Goal: Information Seeking & Learning: Learn about a topic

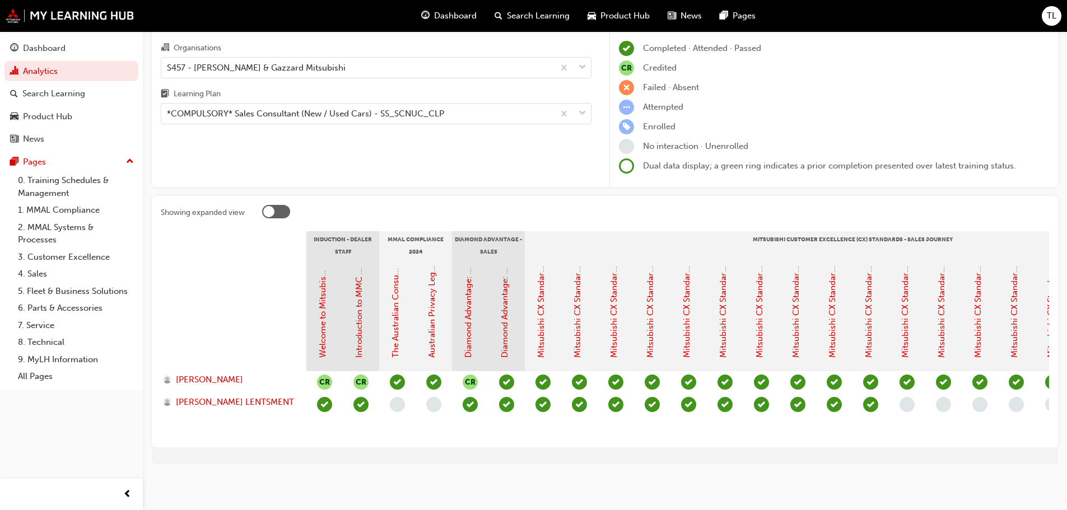
scroll to position [72, 0]
drag, startPoint x: 290, startPoint y: 438, endPoint x: 843, endPoint y: 437, distance: 553.0
click at [843, 437] on section "Induction - Dealer Staff MMAL Compliance 2024 Diamond Advantage - Sales Mitsubi…" at bounding box center [605, 334] width 889 height 207
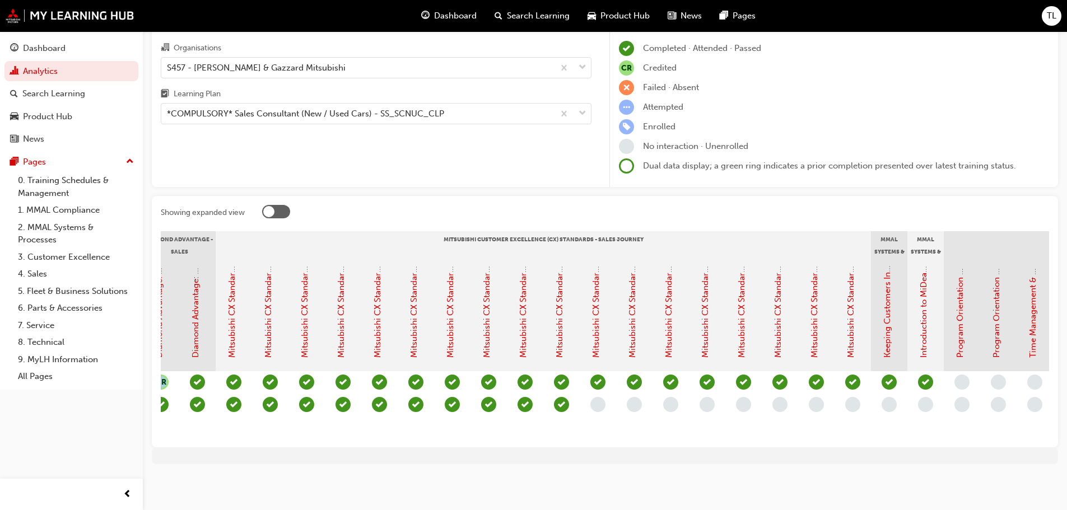
scroll to position [0, 325]
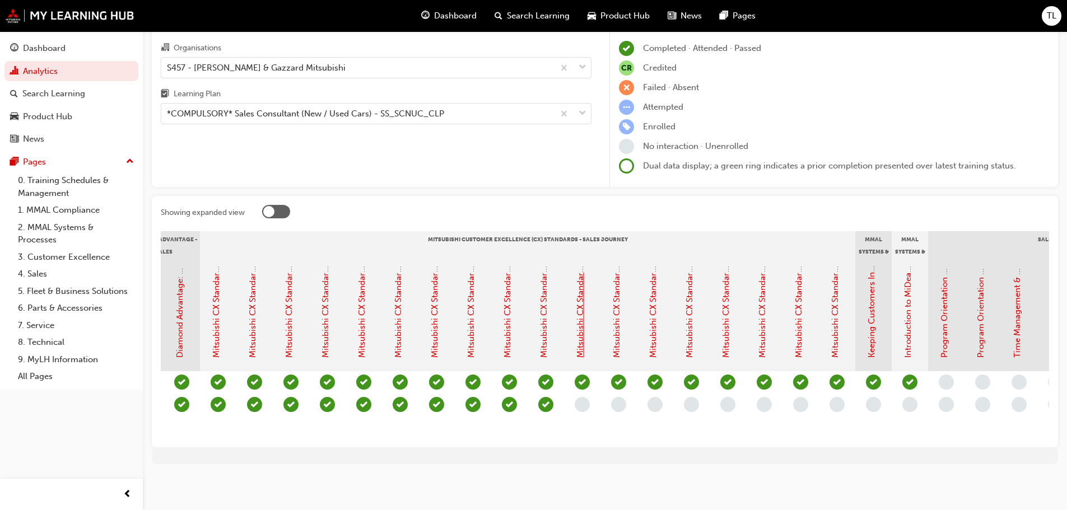
click at [582, 338] on link "Mitsubishi CX Standards - Sales Journey 10: Accessories Sales" at bounding box center [580, 238] width 10 height 239
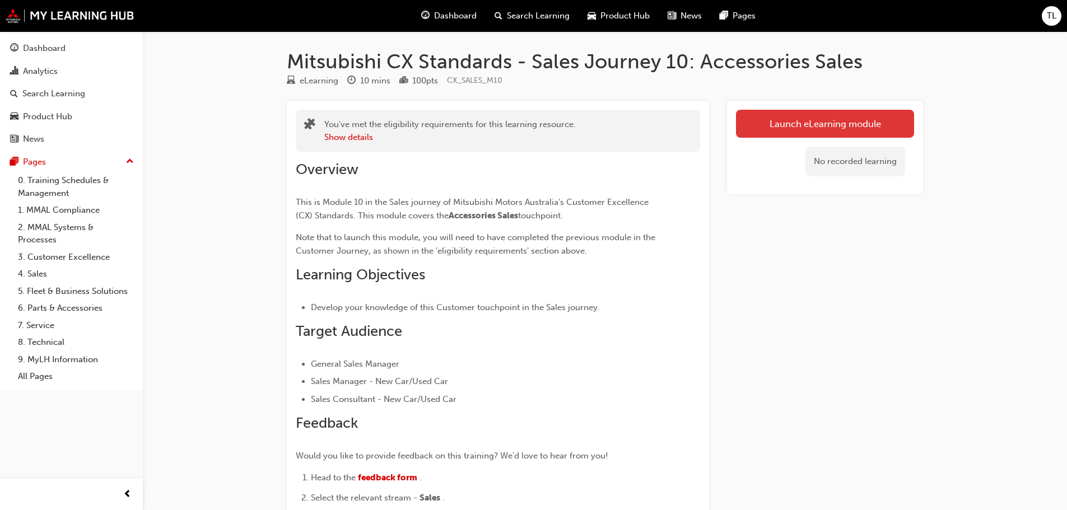
click at [805, 117] on link "Launch eLearning module" at bounding box center [825, 124] width 178 height 28
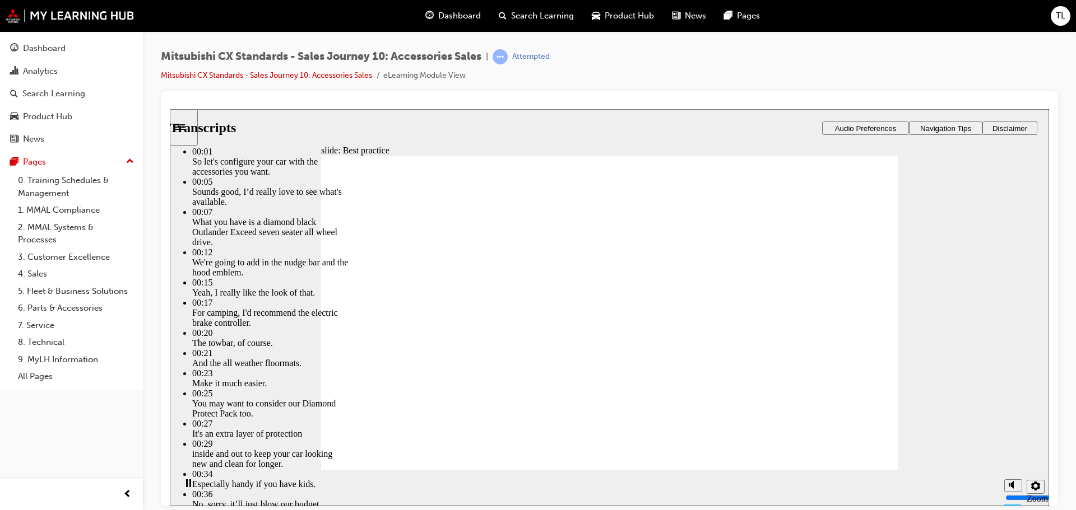
type input "89"
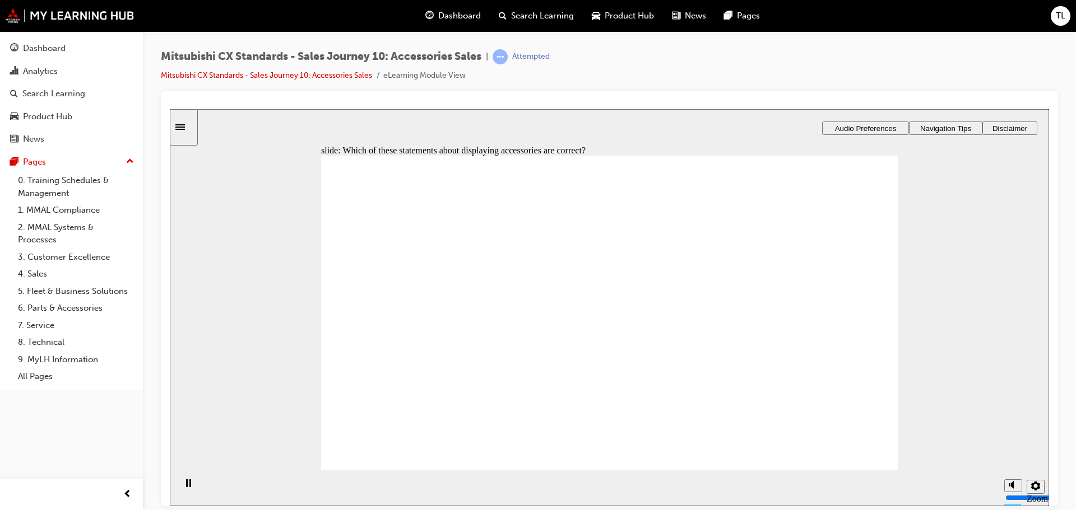
checkbox input "true"
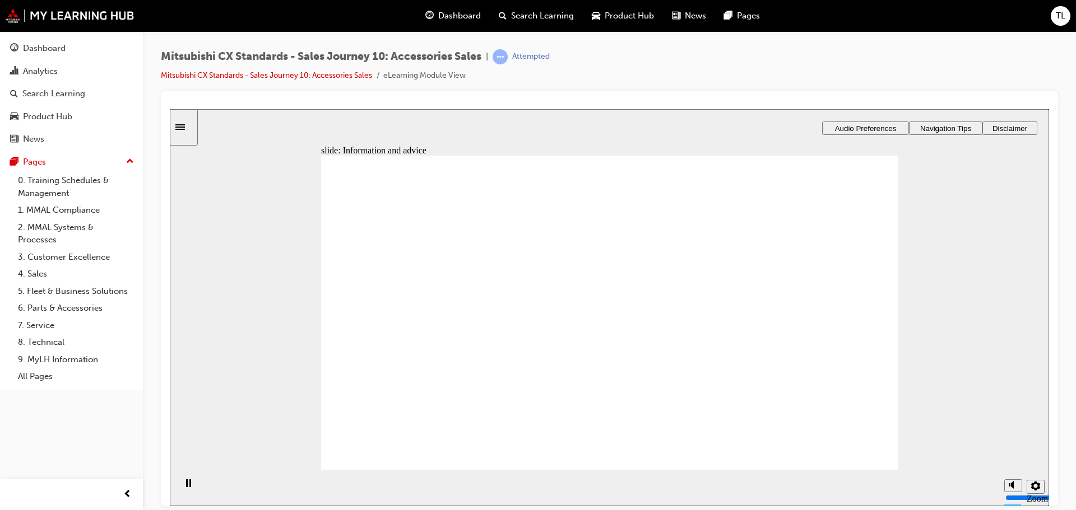
drag, startPoint x: 433, startPoint y: 351, endPoint x: 761, endPoint y: 248, distance: 344.0
drag, startPoint x: 424, startPoint y: 357, endPoint x: 583, endPoint y: 259, distance: 187.4
drag, startPoint x: 434, startPoint y: 355, endPoint x: 774, endPoint y: 290, distance: 346.3
drag, startPoint x: 450, startPoint y: 357, endPoint x: 633, endPoint y: 294, distance: 193.5
drag, startPoint x: 472, startPoint y: 355, endPoint x: 640, endPoint y: 310, distance: 174.1
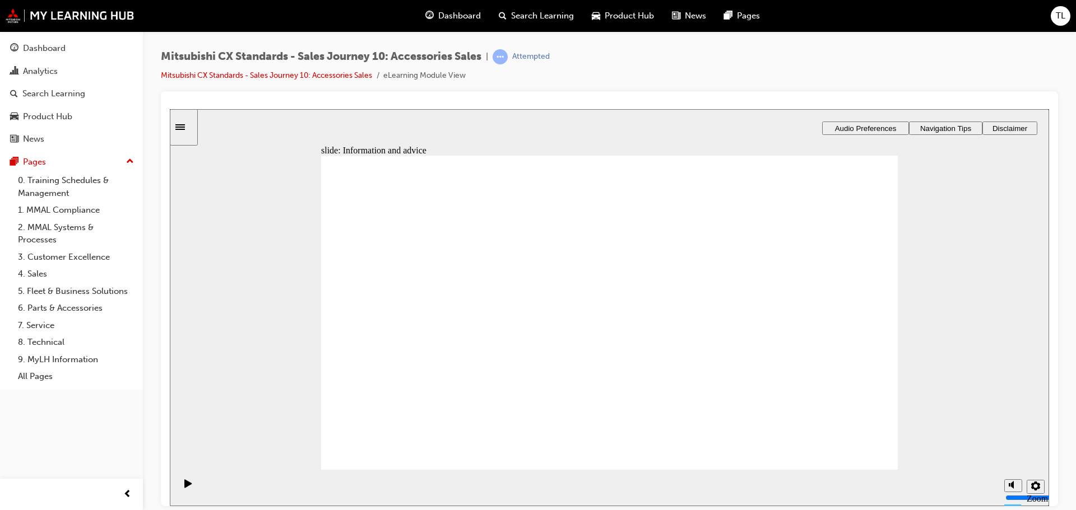
drag, startPoint x: 473, startPoint y: 359, endPoint x: 629, endPoint y: 346, distance: 155.7
checkbox input "true"
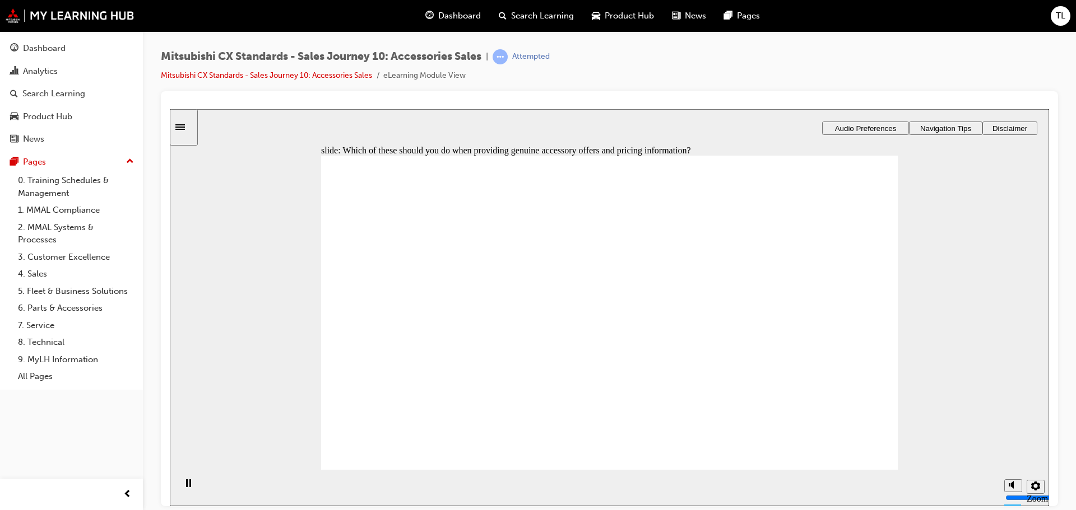
drag, startPoint x: 438, startPoint y: 363, endPoint x: 801, endPoint y: 254, distance: 378.8
drag, startPoint x: 458, startPoint y: 355, endPoint x: 614, endPoint y: 253, distance: 185.4
drag, startPoint x: 442, startPoint y: 356, endPoint x: 795, endPoint y: 284, distance: 360.4
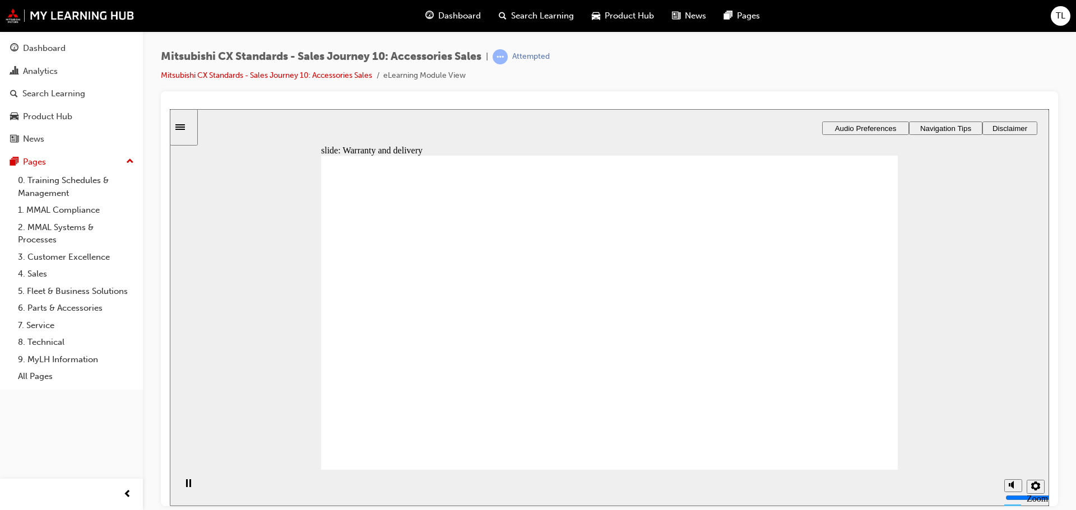
drag, startPoint x: 416, startPoint y: 355, endPoint x: 597, endPoint y: 318, distance: 184.6
drag, startPoint x: 409, startPoint y: 360, endPoint x: 573, endPoint y: 359, distance: 164.2
checkbox input "true"
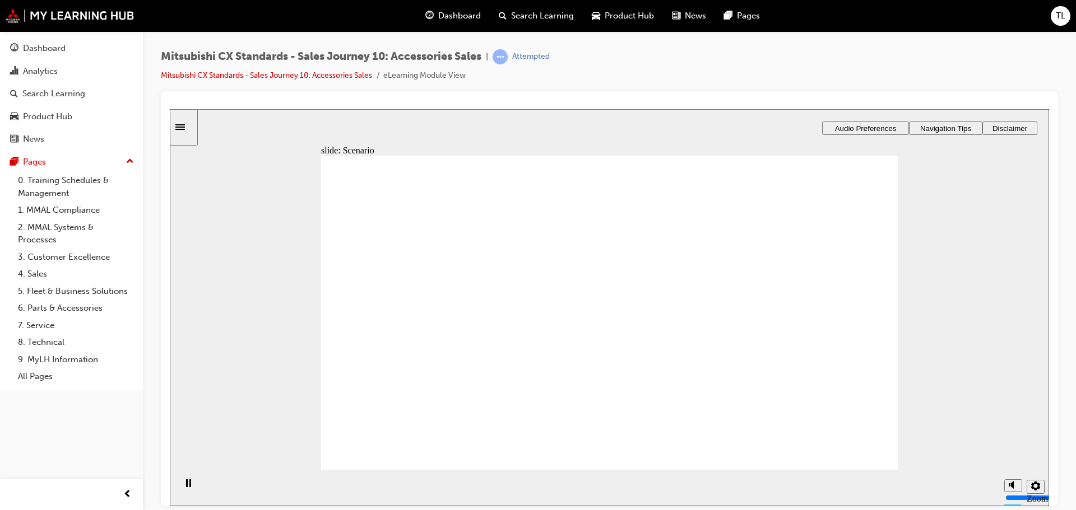
checkbox input "true"
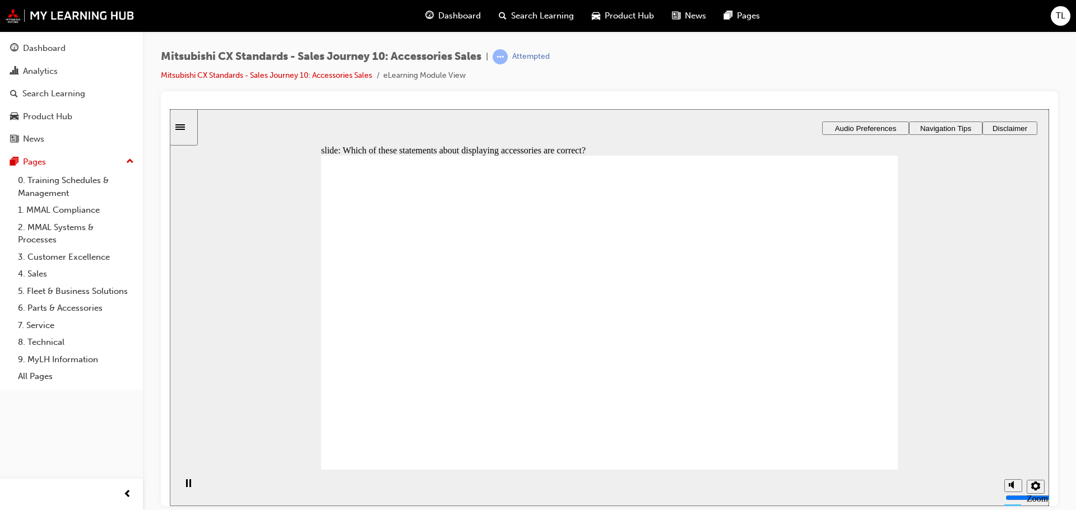
checkbox input "false"
checkbox input "true"
drag, startPoint x: 435, startPoint y: 279, endPoint x: 611, endPoint y: 380, distance: 203.1
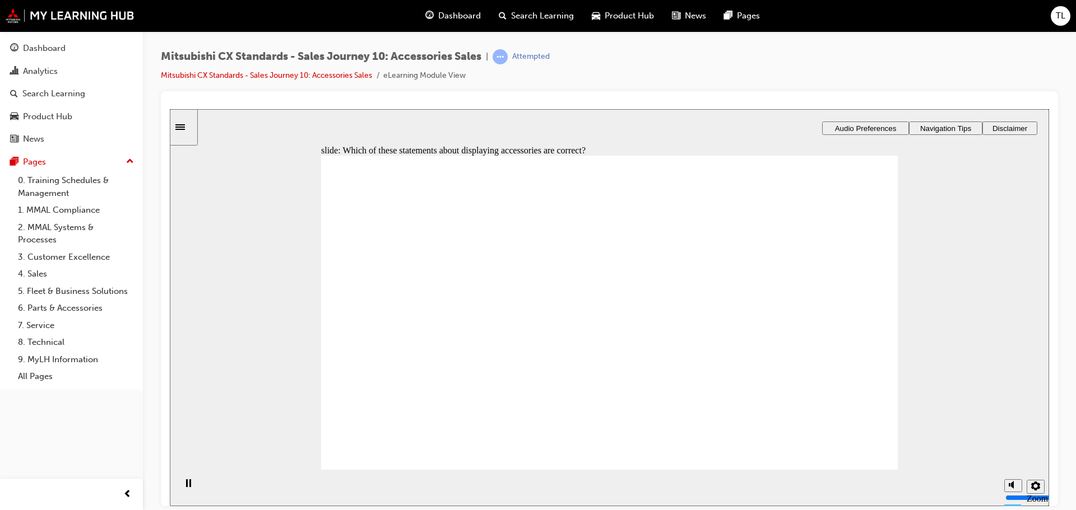
checkbox input "true"
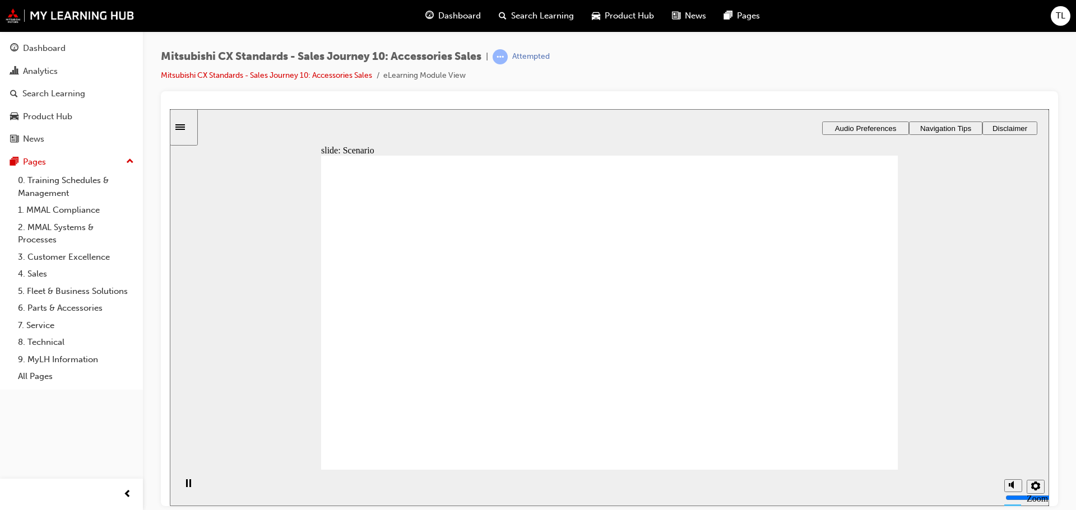
checkbox input "true"
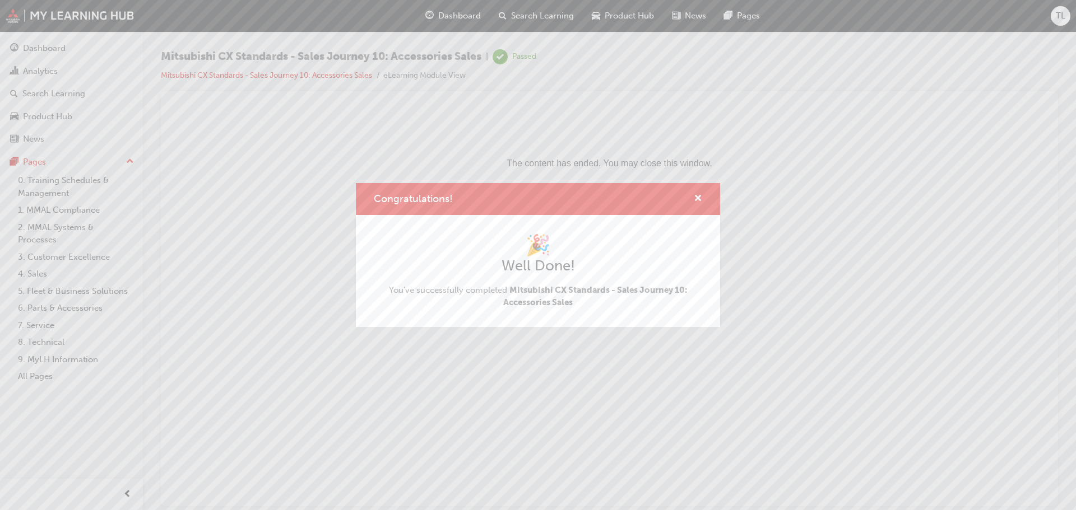
click at [703, 197] on div "Congratulations!" at bounding box center [538, 199] width 364 height 32
click at [698, 198] on span "cross-icon" at bounding box center [698, 199] width 8 height 10
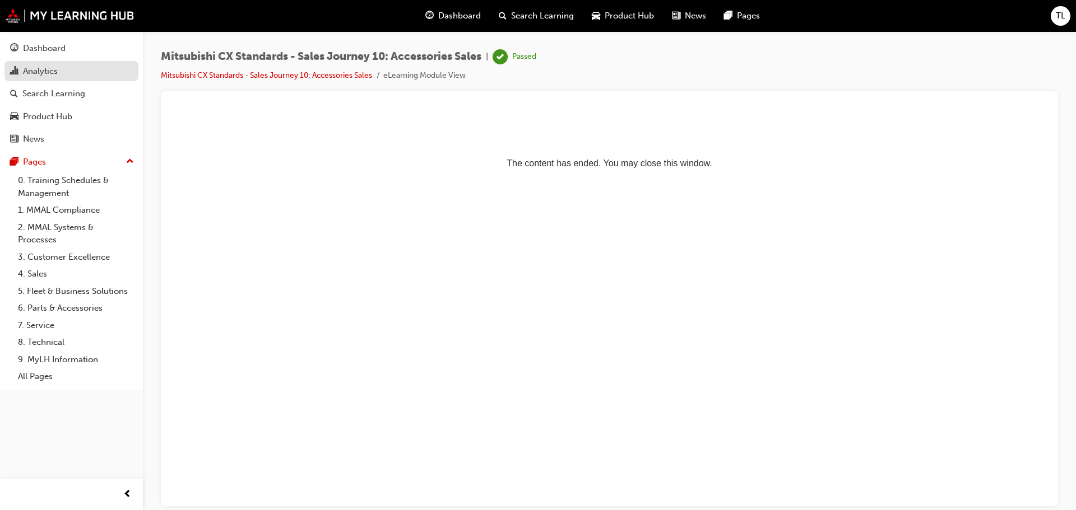
click at [49, 68] on div "Analytics" at bounding box center [40, 71] width 35 height 13
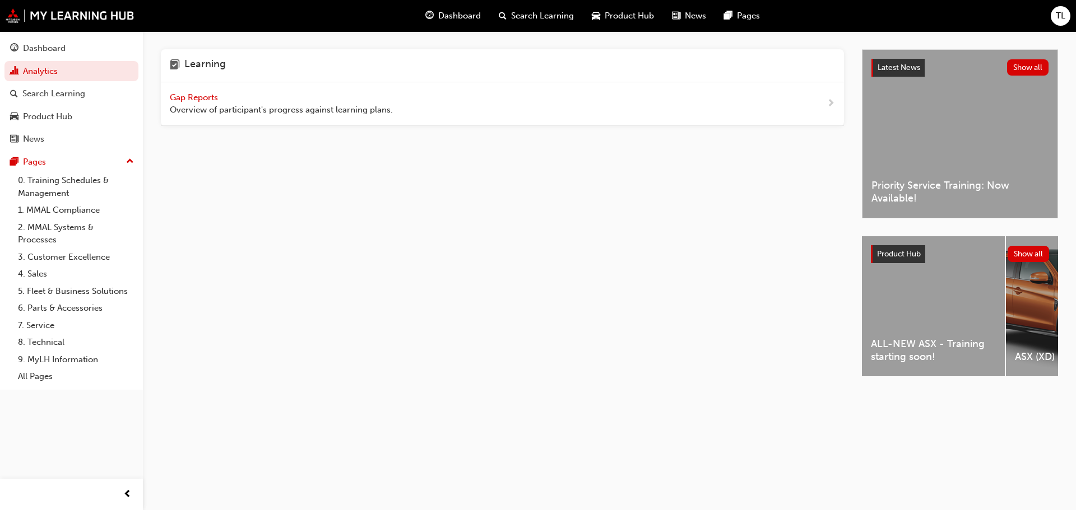
click at [209, 106] on span "Overview of participant's progress against learning plans." at bounding box center [281, 110] width 223 height 13
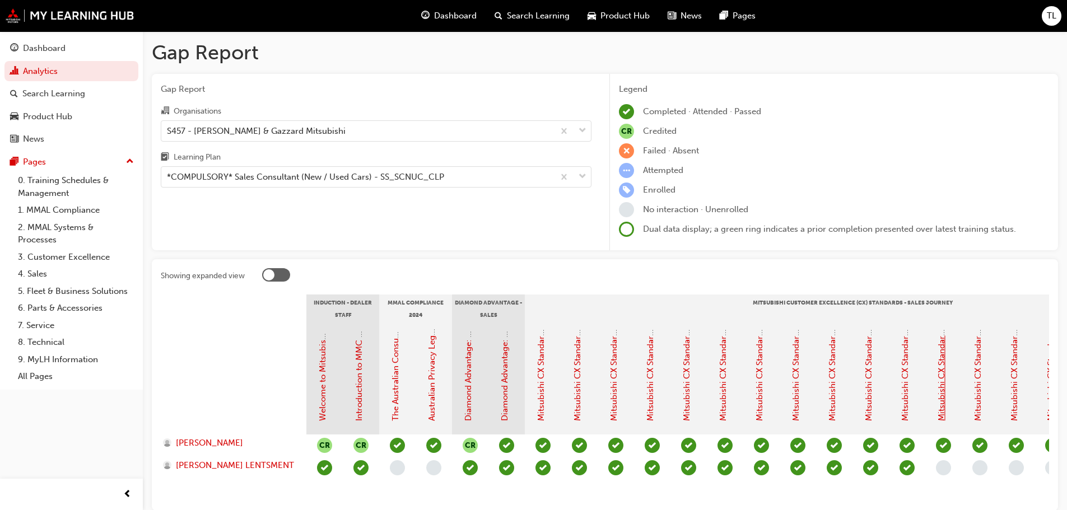
click at [939, 413] on link "Mitsubishi CX Standards - Sales Journey 11: Price Negotiation & 12: Finance" at bounding box center [942, 275] width 10 height 292
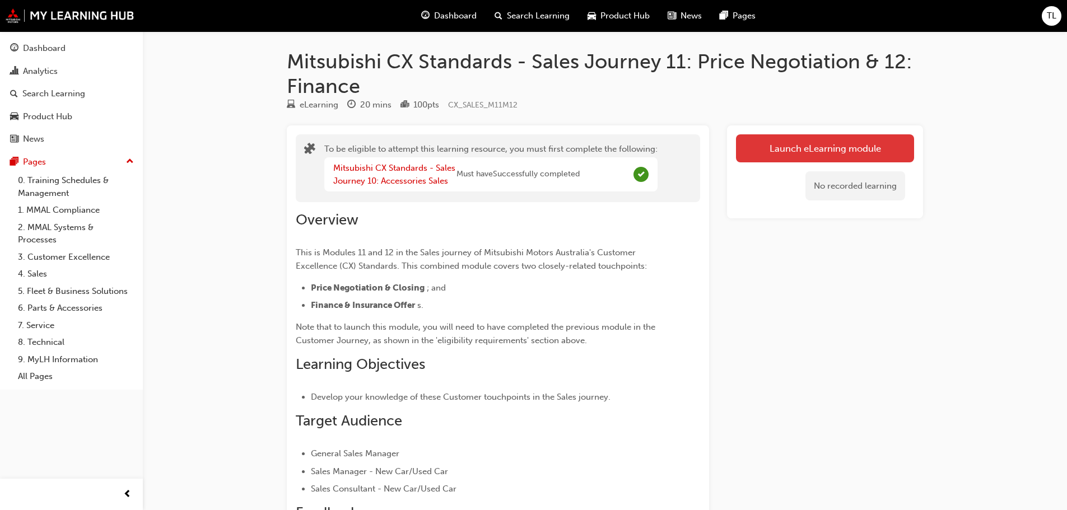
click at [854, 146] on button "Launch eLearning module" at bounding box center [825, 148] width 178 height 28
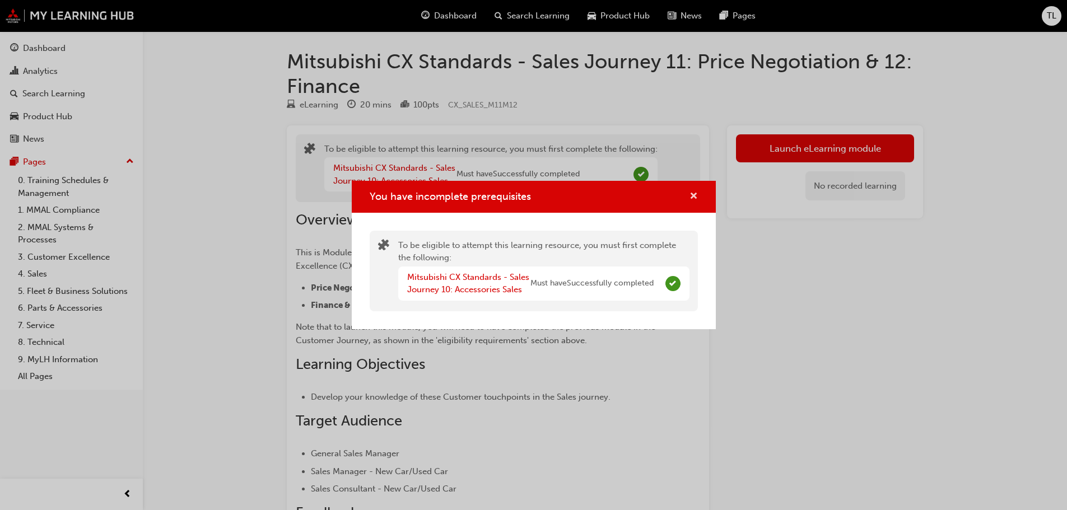
click at [692, 192] on span "cross-icon" at bounding box center [694, 197] width 8 height 10
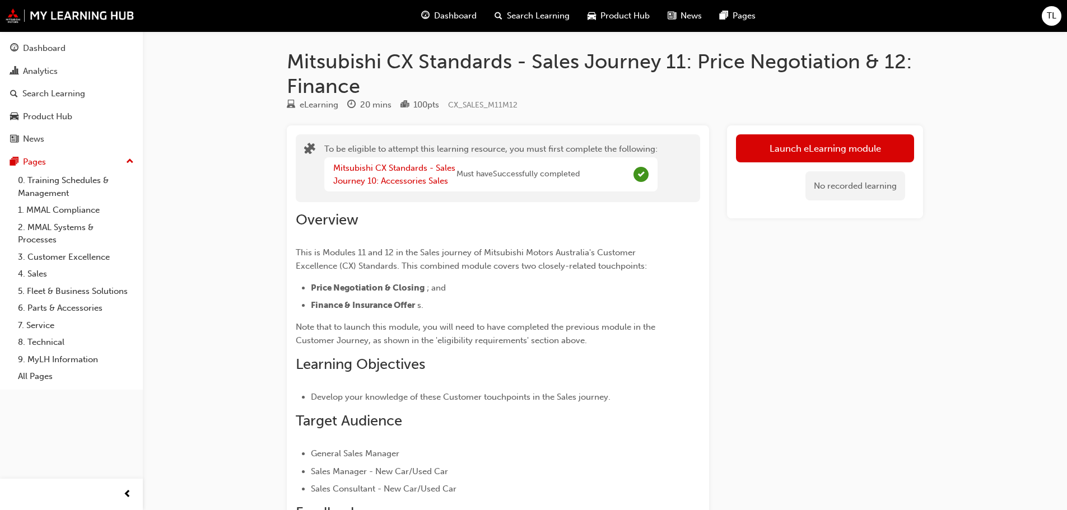
click at [737, 351] on div "Launch eLearning module No recorded learning" at bounding box center [825, 437] width 196 height 622
click at [44, 19] on img at bounding box center [70, 15] width 129 height 15
